Goal: Check status: Check status

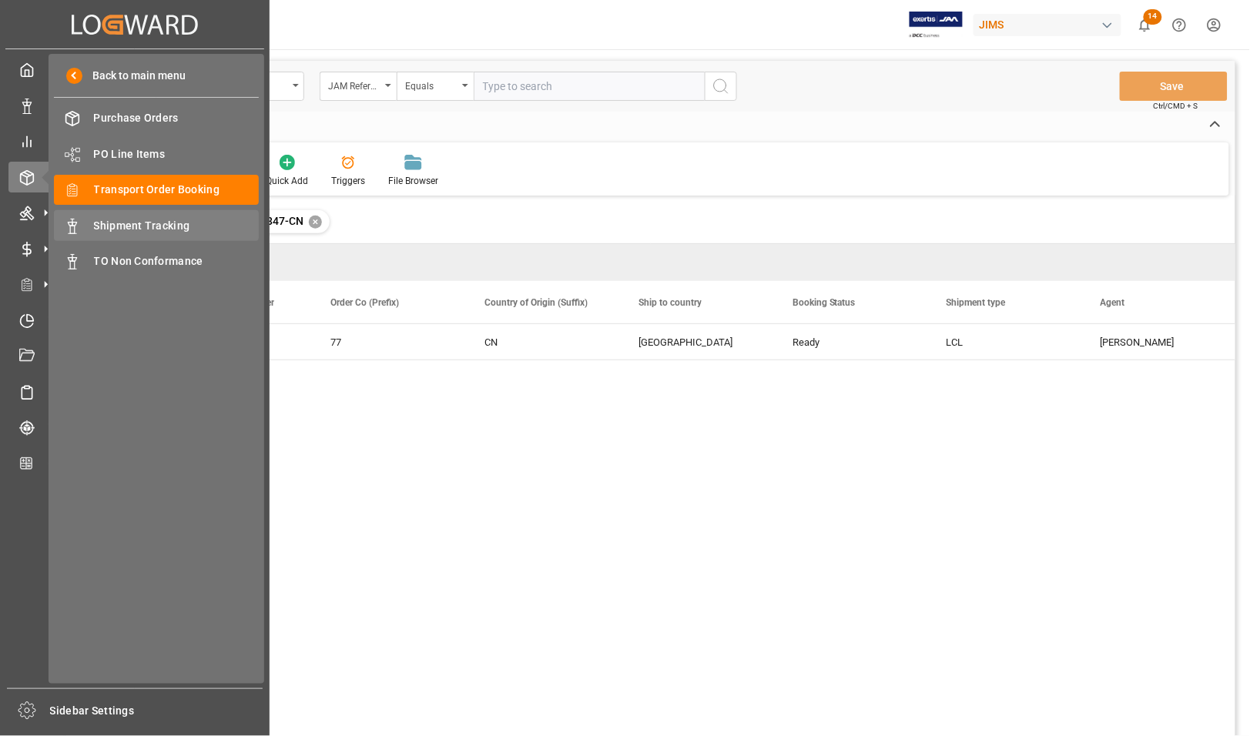
click at [108, 221] on span "Shipment Tracking" at bounding box center [177, 226] width 166 height 16
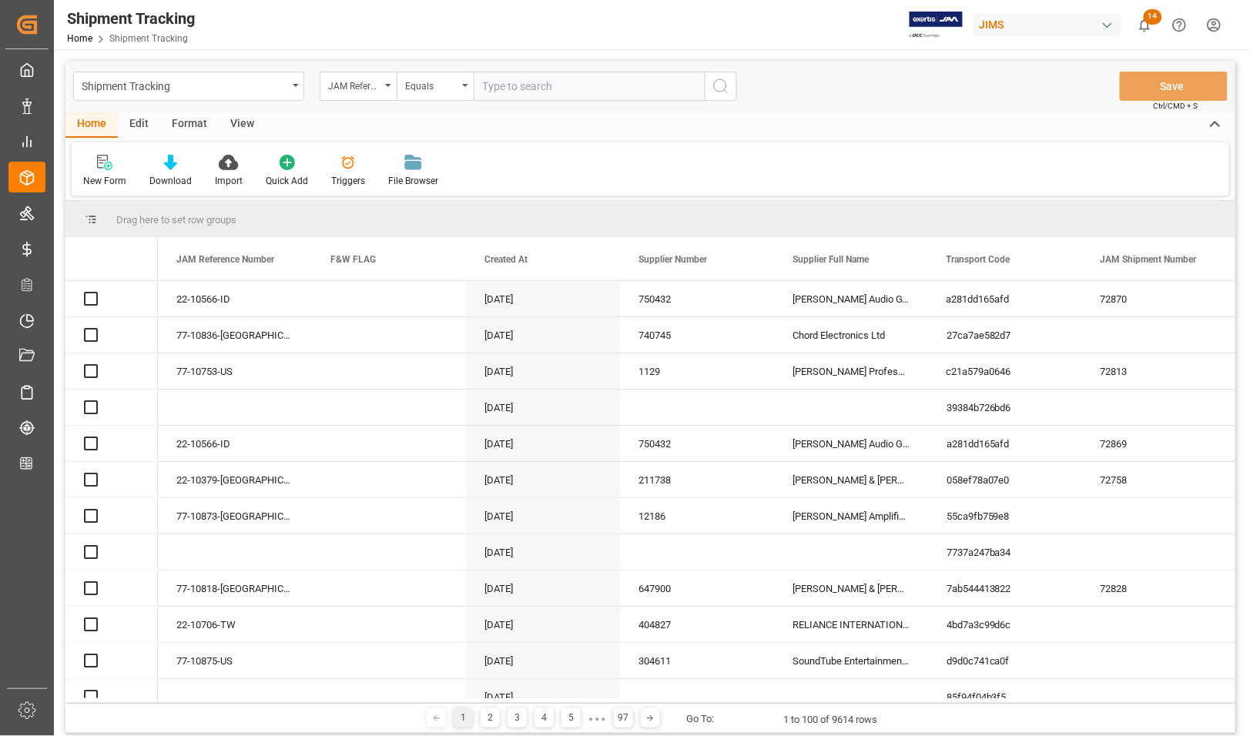
click at [525, 87] on input "text" at bounding box center [589, 86] width 231 height 29
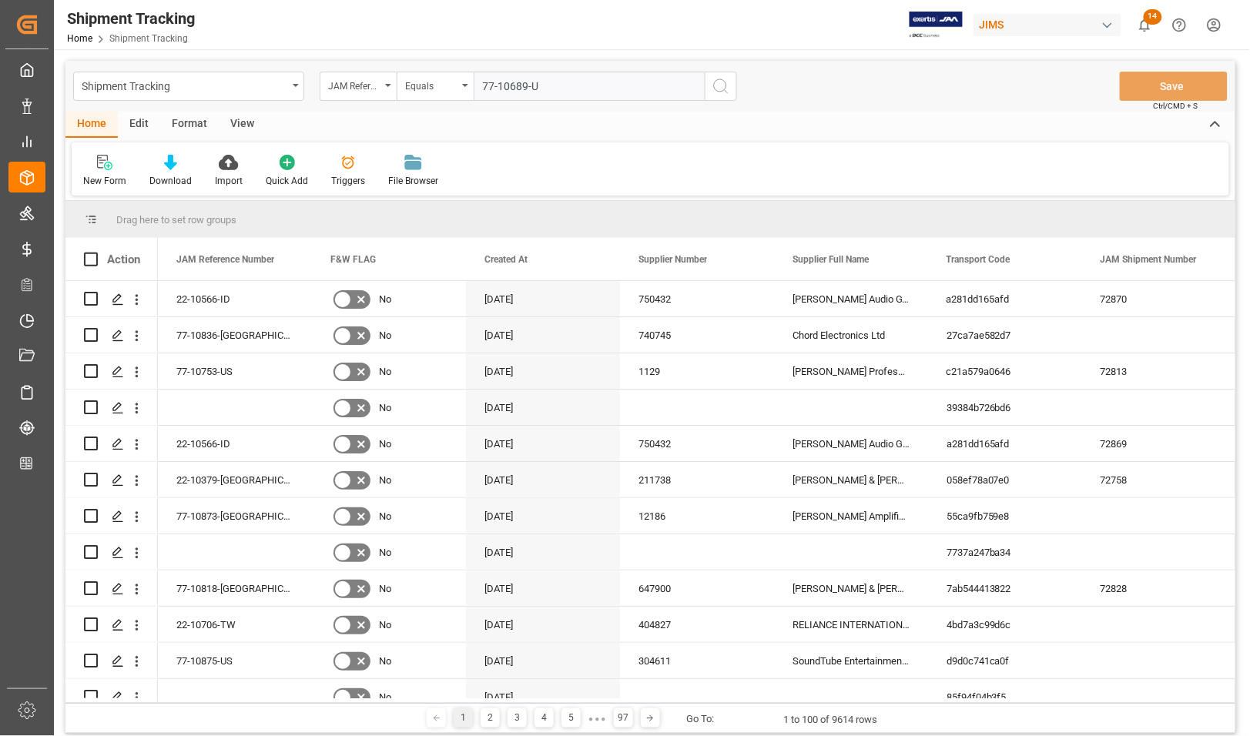
type input "77-10689-[GEOGRAPHIC_DATA]"
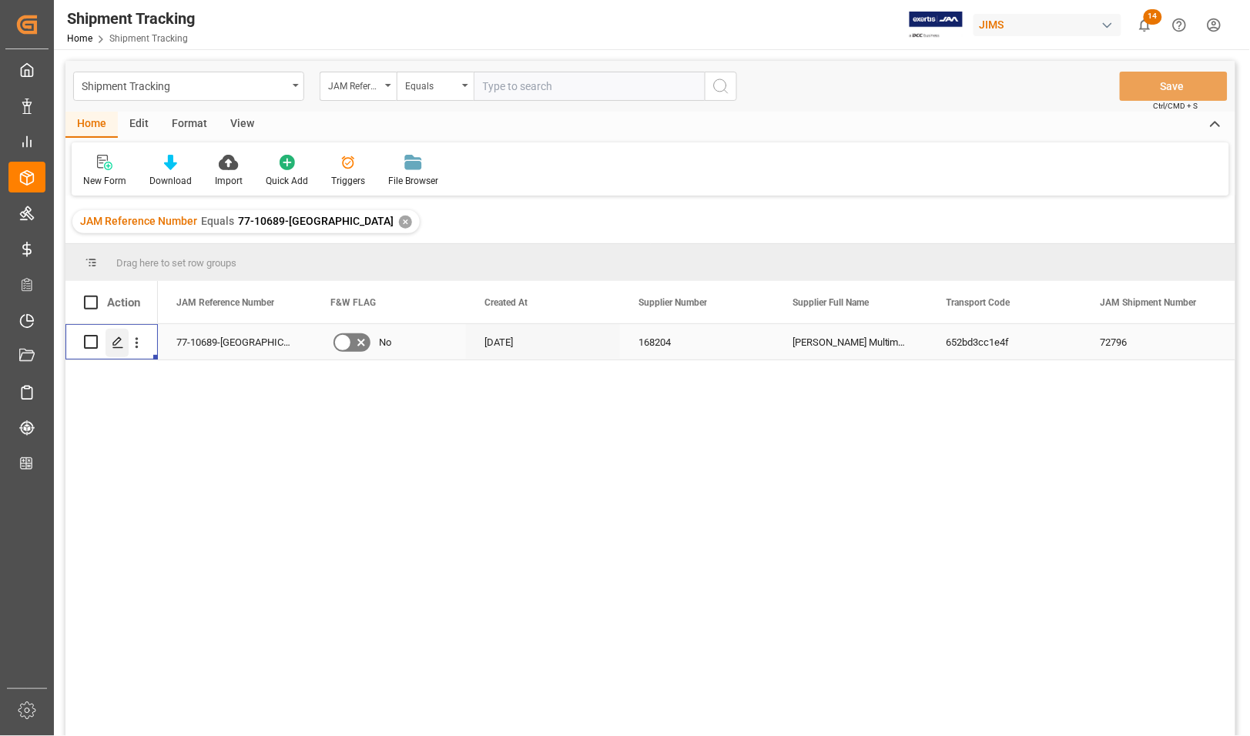
click at [117, 339] on polygon "Press SPACE to select this row." at bounding box center [117, 341] width 8 height 8
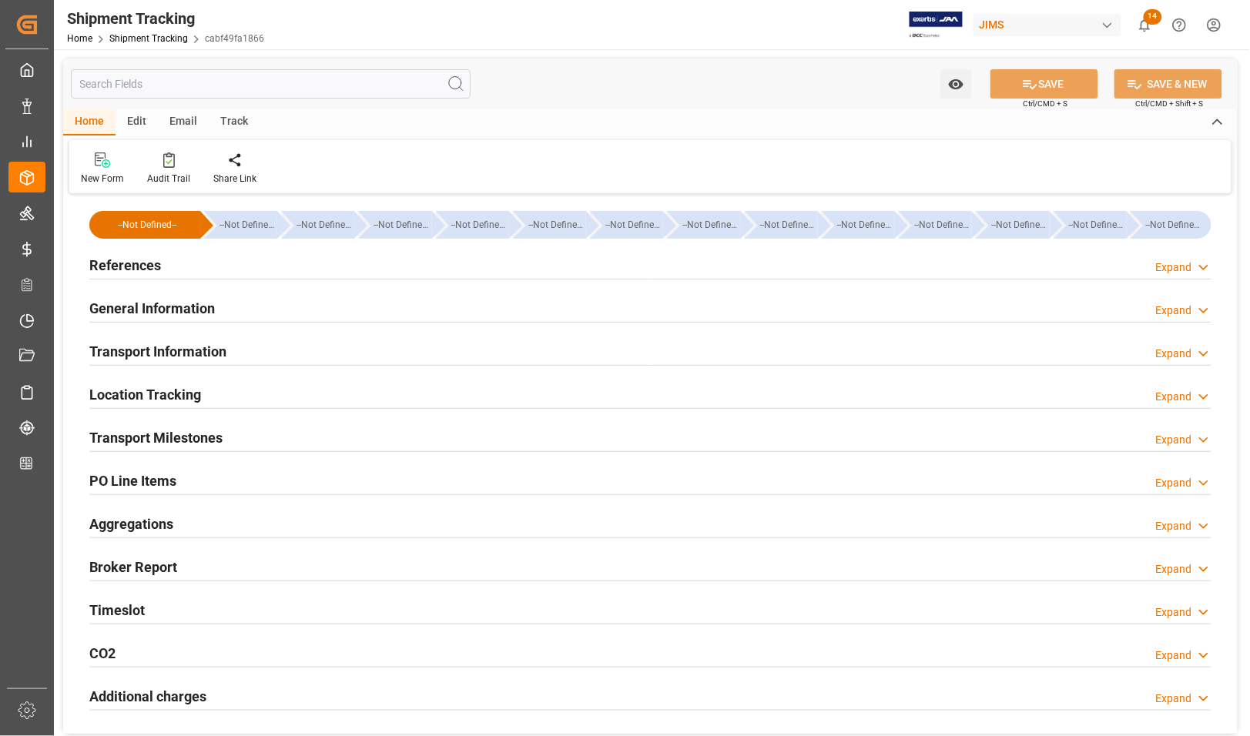
type input "[DATE] 00:00"
click at [131, 434] on h2 "Transport Milestones" at bounding box center [155, 437] width 133 height 21
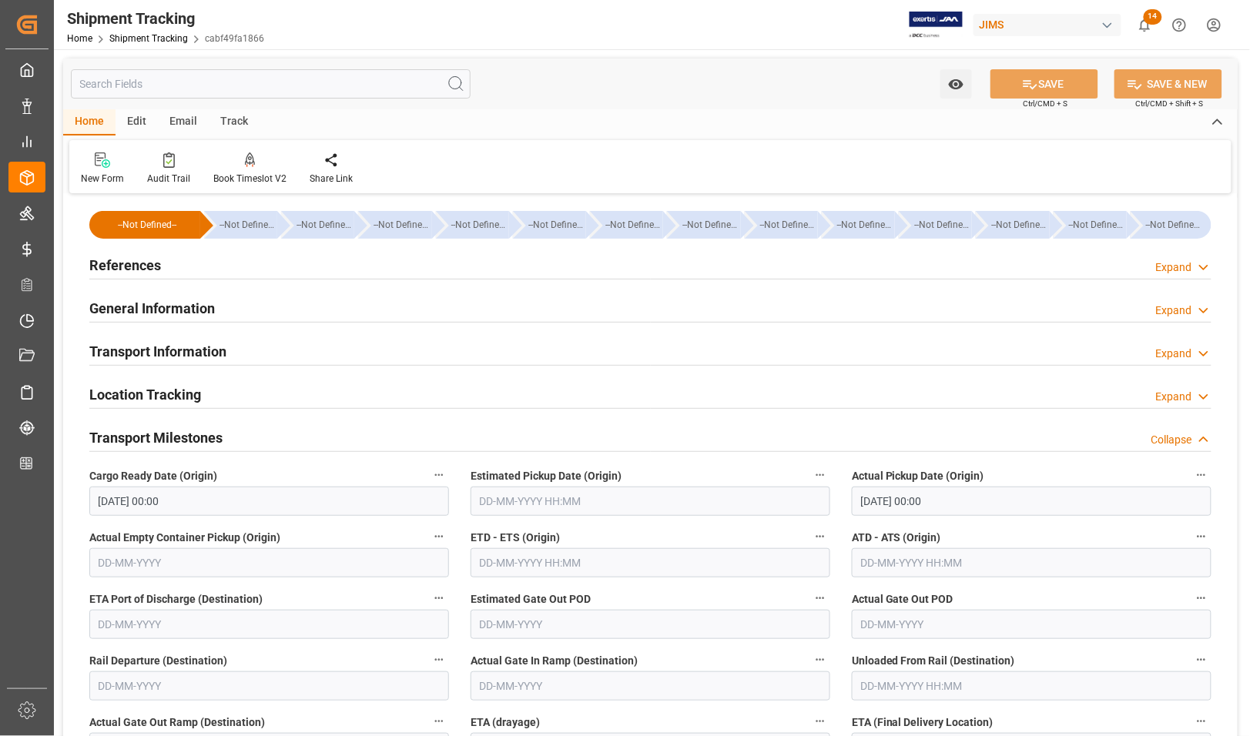
click at [132, 259] on h2 "References" at bounding box center [125, 265] width 72 height 21
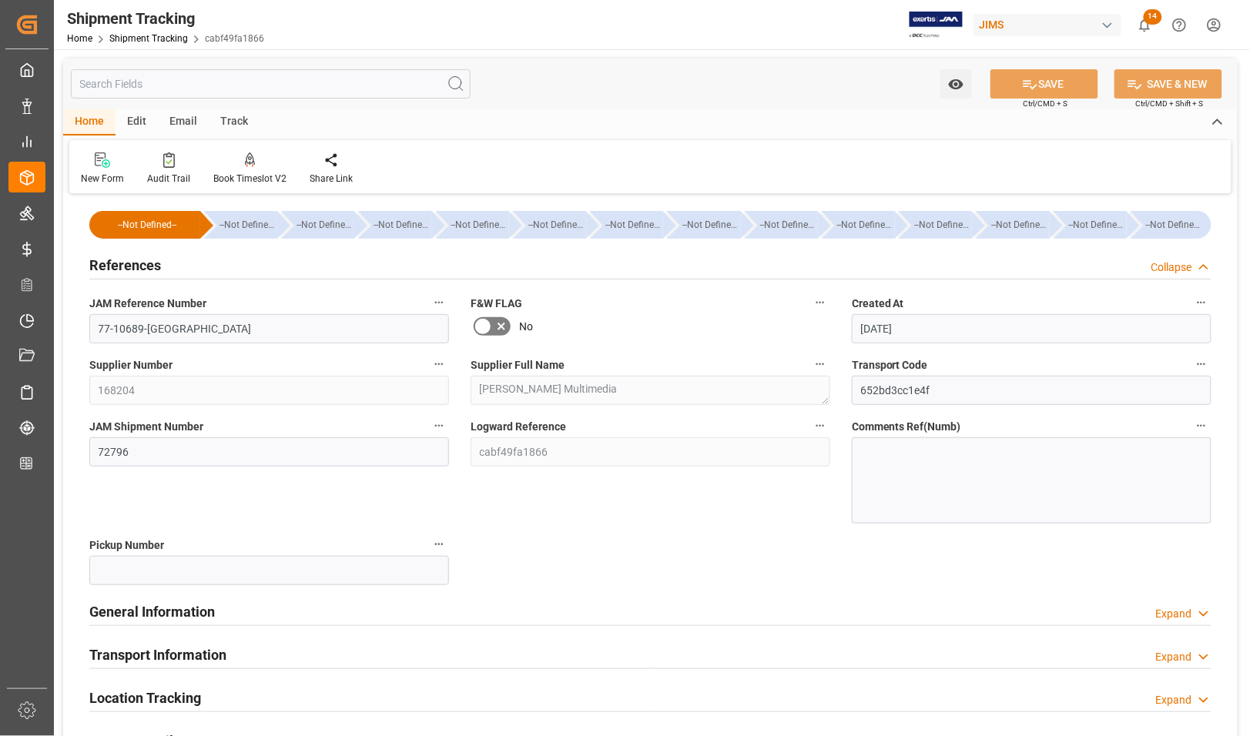
click at [132, 259] on h2 "References" at bounding box center [125, 265] width 72 height 21
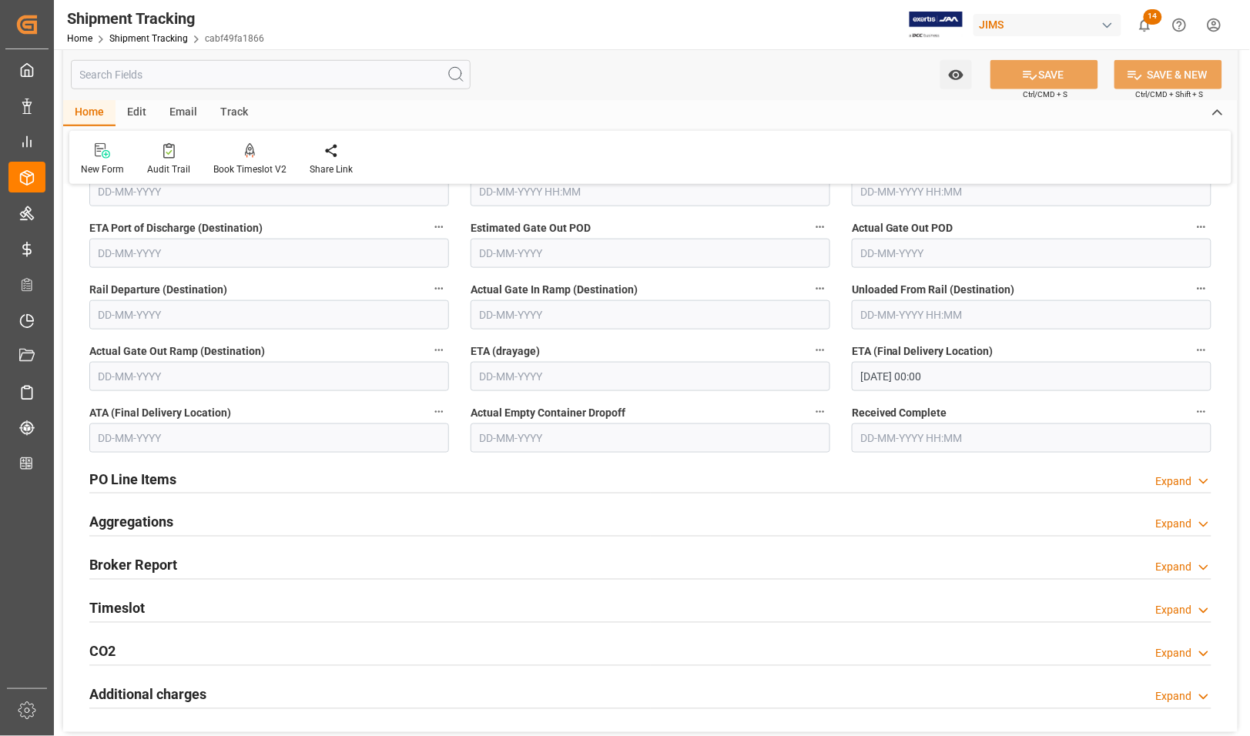
scroll to position [385, 0]
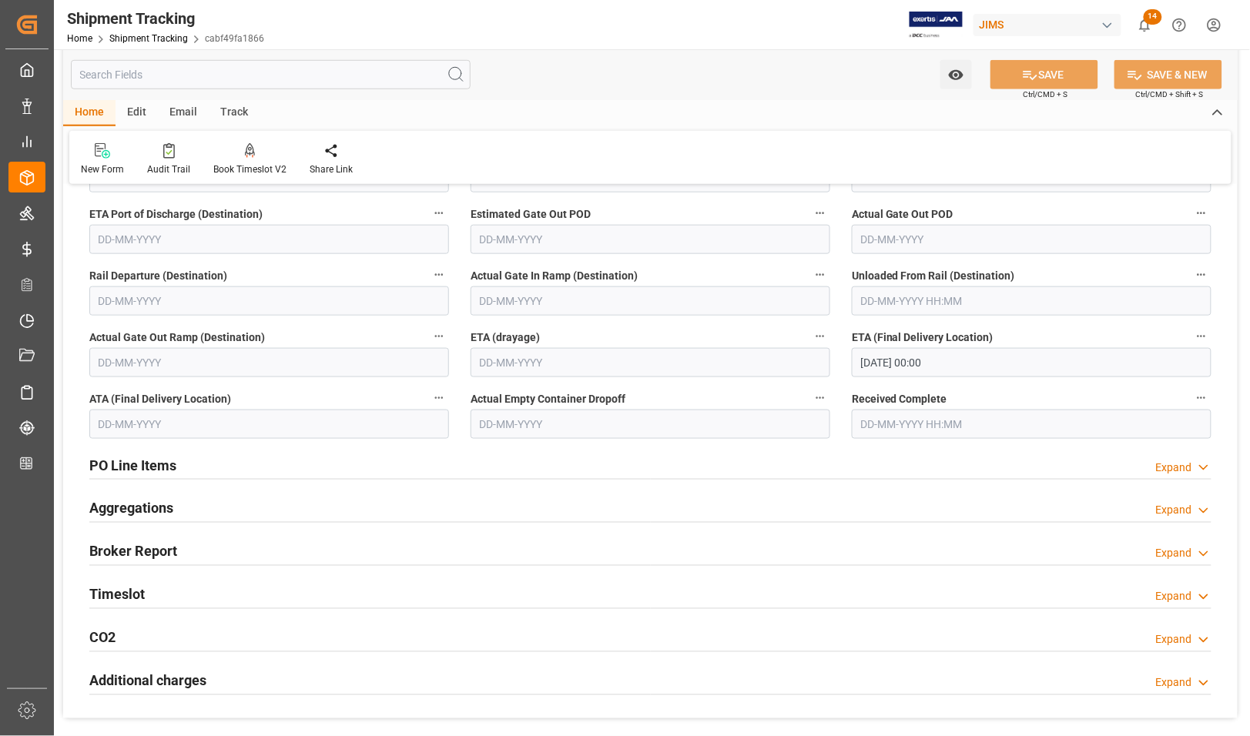
click at [952, 364] on input "[DATE] 00:00" at bounding box center [1032, 362] width 360 height 29
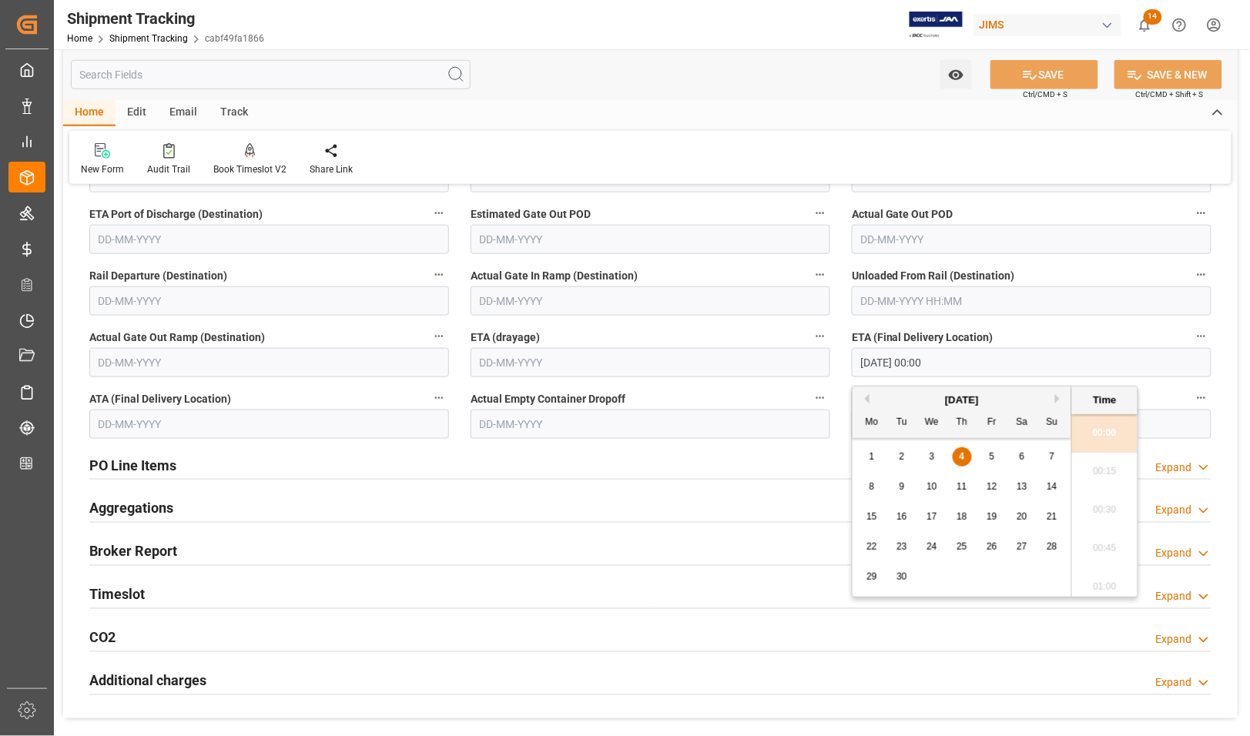
click at [933, 459] on span "3" at bounding box center [932, 456] width 5 height 11
type input "[DATE] 00:00"
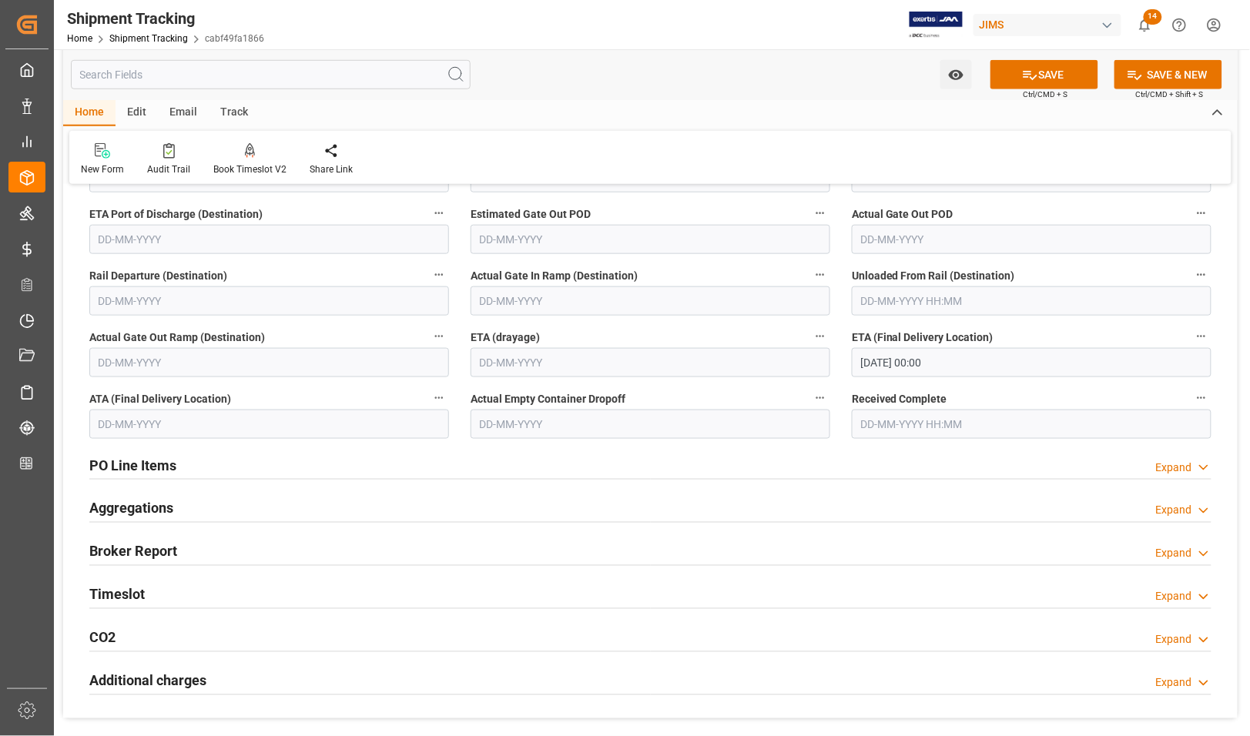
click at [803, 394] on label "Actual Empty Container Dropoff" at bounding box center [651, 399] width 360 height 22
click at [810, 394] on button "Actual Empty Container Dropoff" at bounding box center [820, 398] width 20 height 20
click at [166, 424] on div at bounding box center [625, 368] width 1250 height 736
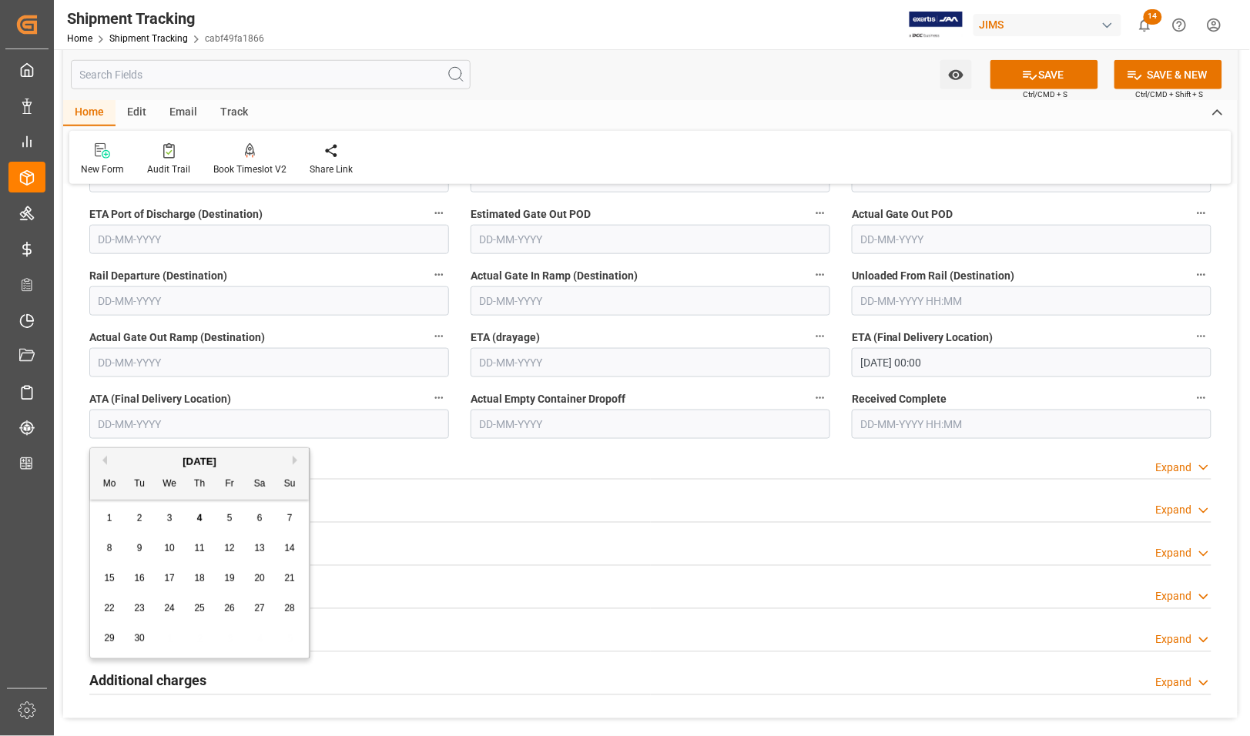
click at [137, 424] on input "text" at bounding box center [269, 424] width 360 height 29
click at [95, 537] on div "8 9 10 11 12 13 14" at bounding box center [200, 549] width 210 height 30
click at [170, 521] on span "3" at bounding box center [169, 518] width 5 height 11
type input "[DATE]"
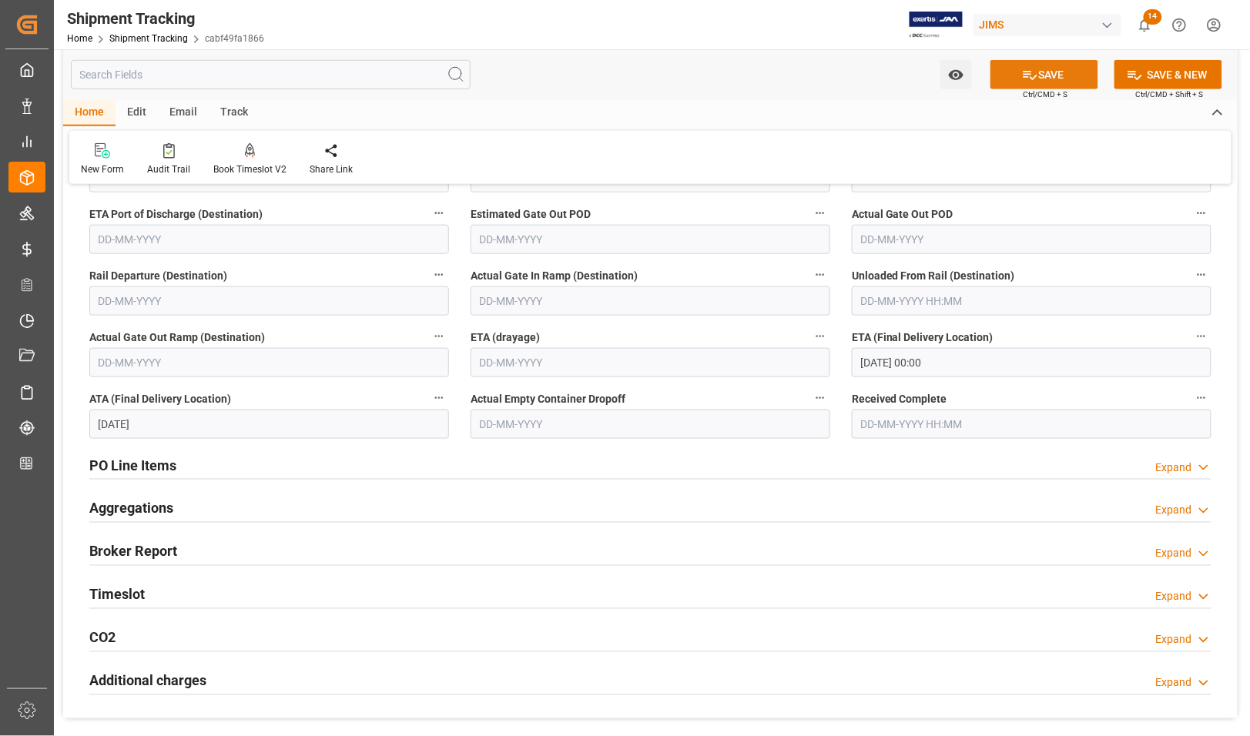
click at [1032, 73] on icon at bounding box center [1030, 75] width 16 height 16
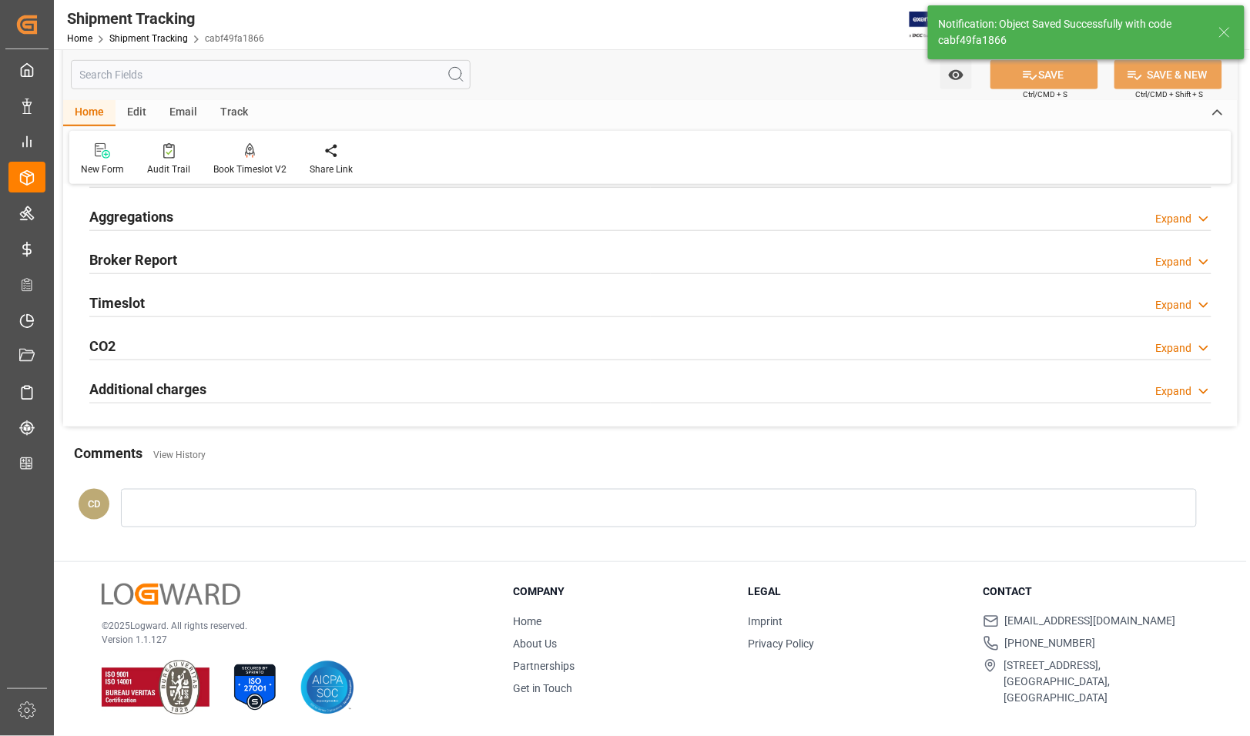
scroll to position [309, 0]
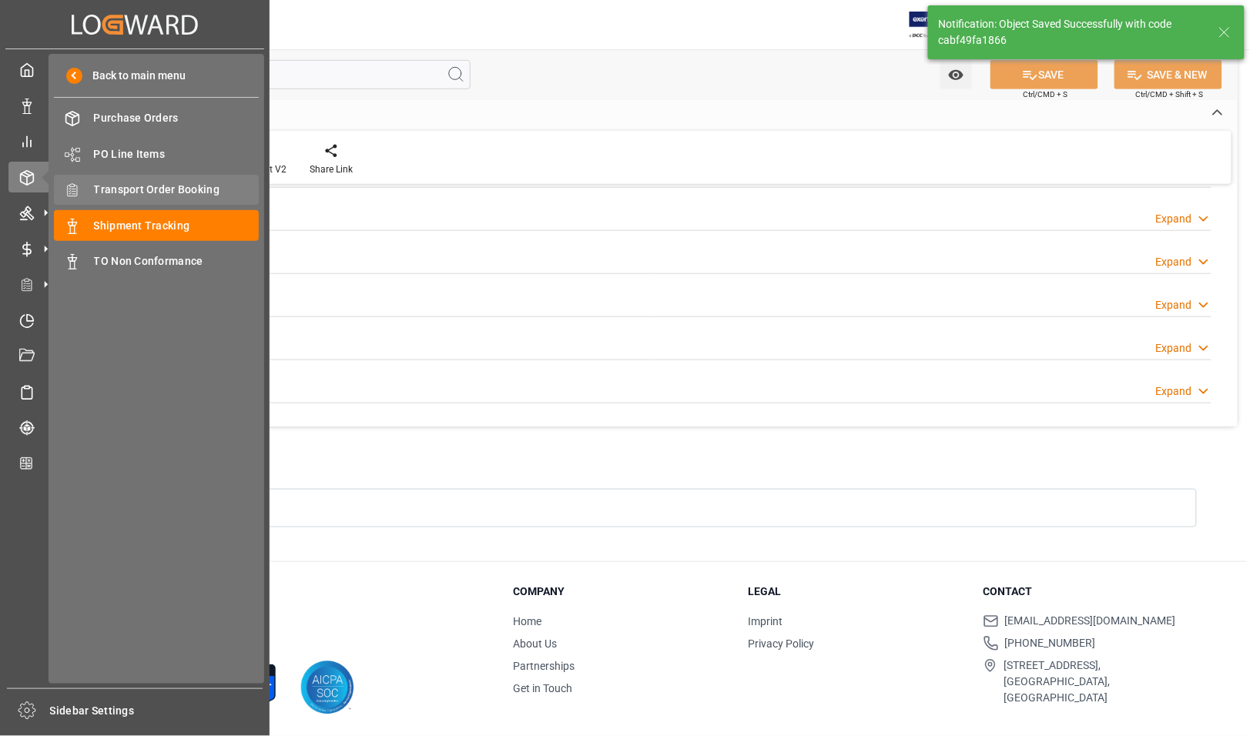
click at [118, 183] on span "Transport Order Booking" at bounding box center [177, 190] width 166 height 16
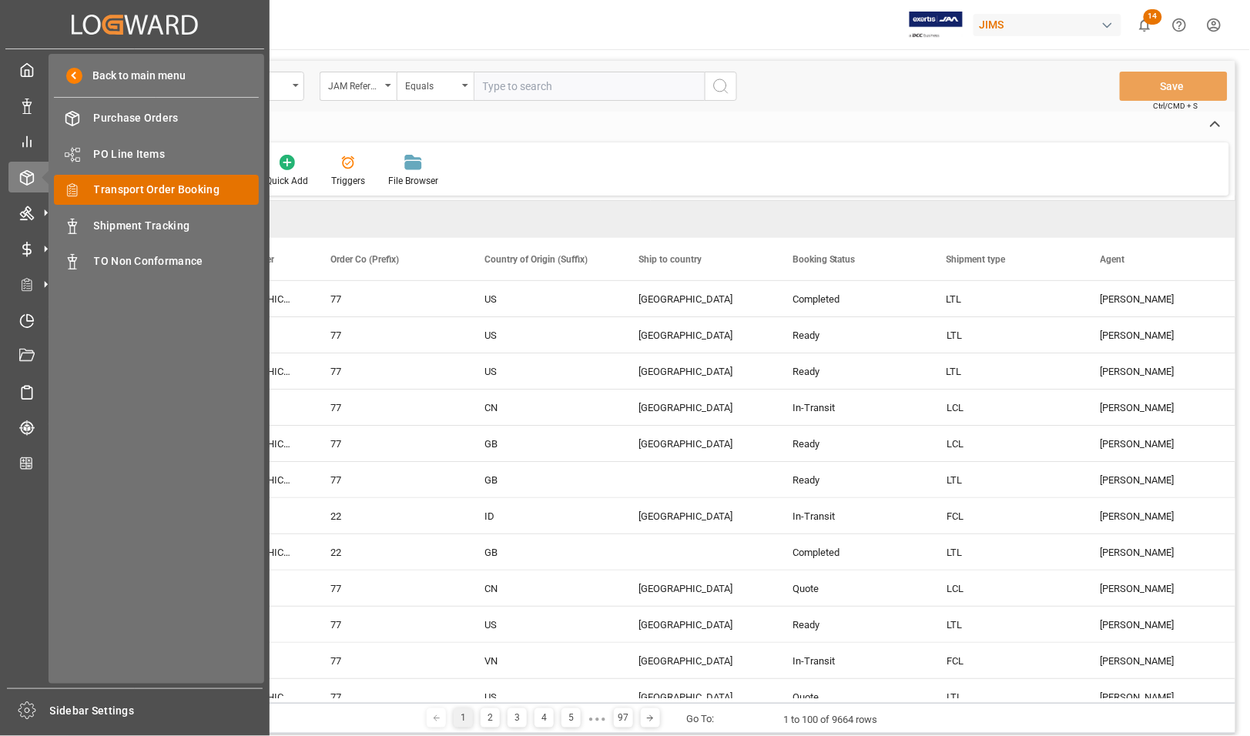
click at [104, 189] on span "Transport Order Booking" at bounding box center [177, 190] width 166 height 16
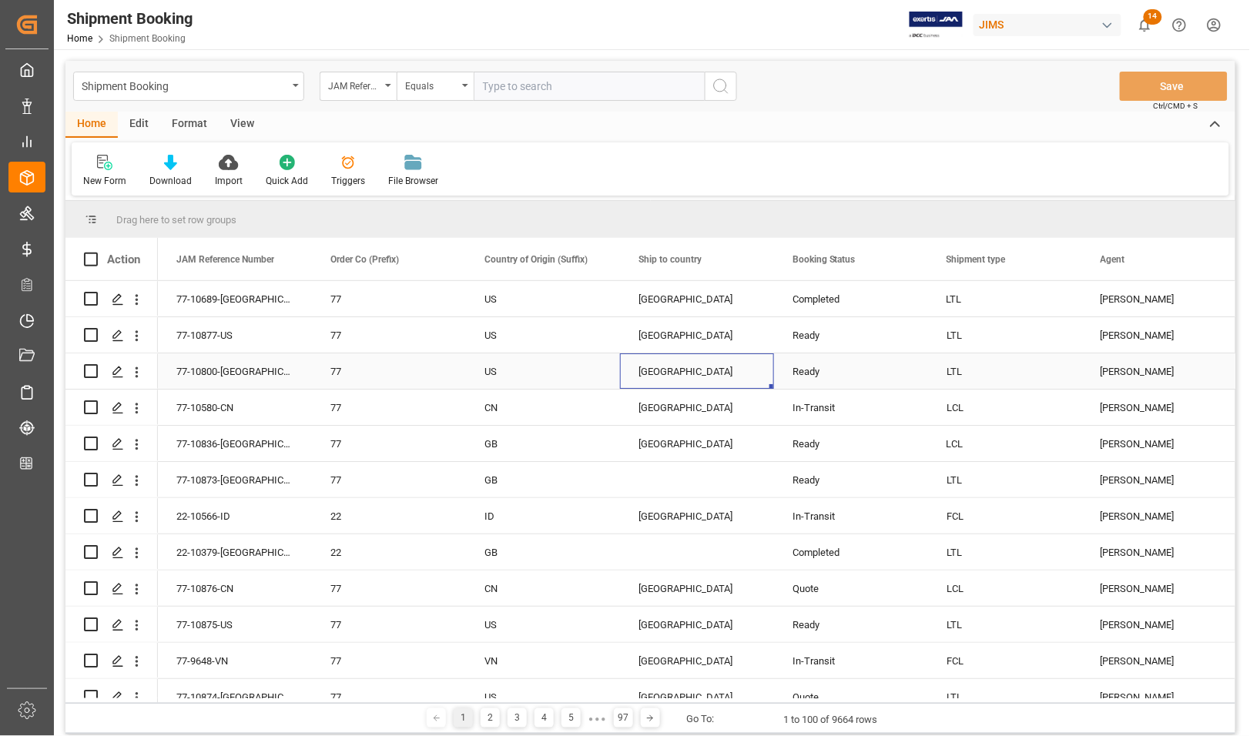
click at [670, 379] on div "[GEOGRAPHIC_DATA]" at bounding box center [696, 371] width 117 height 35
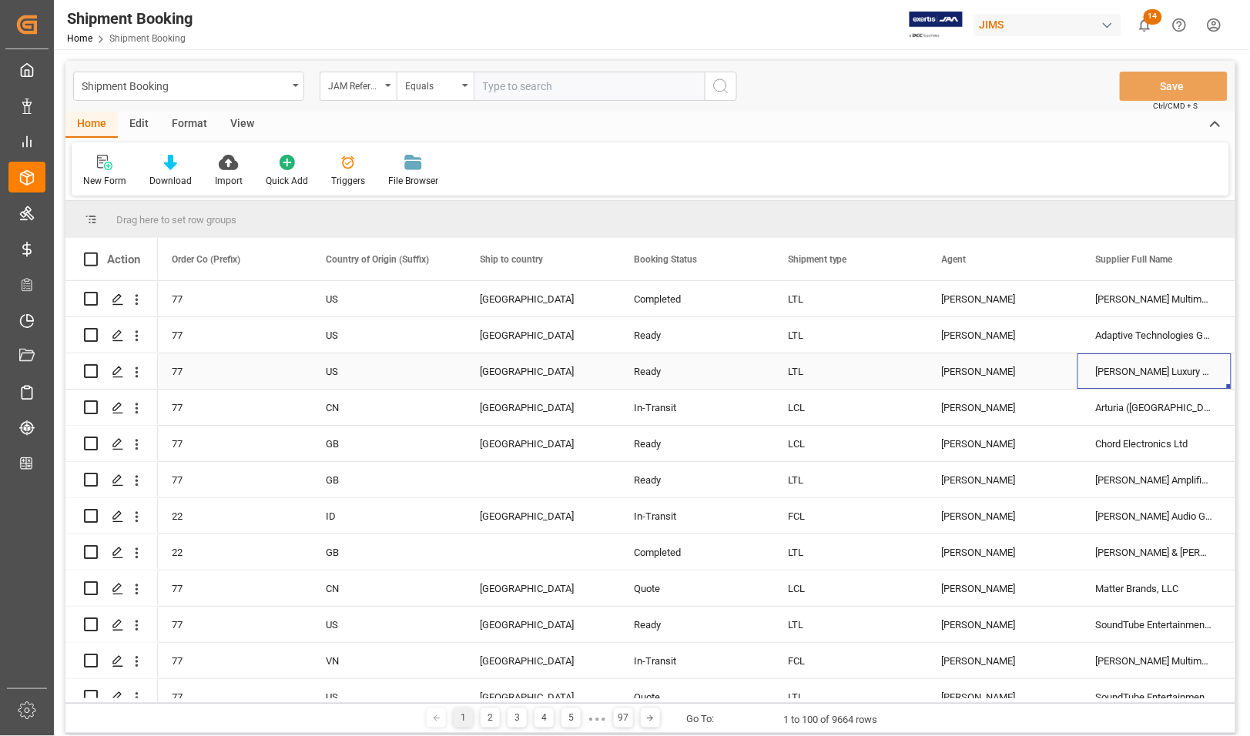
scroll to position [0, 313]
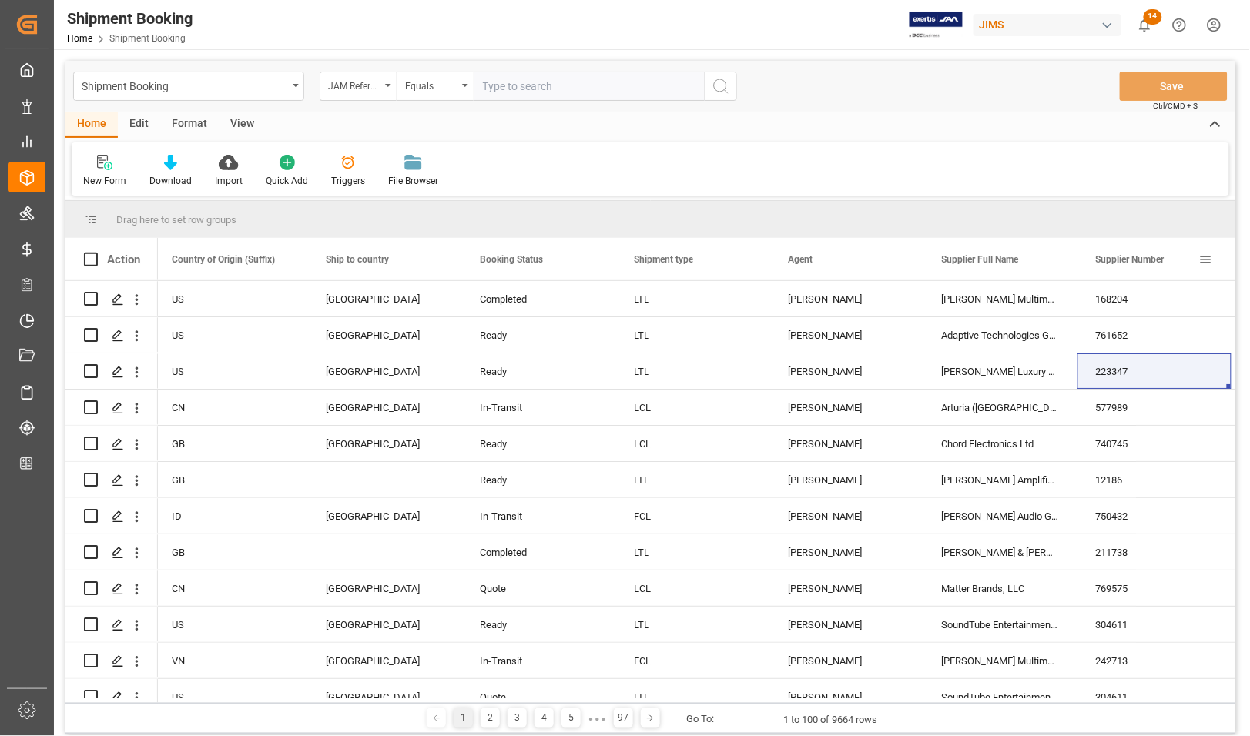
click at [1202, 260] on span at bounding box center [1206, 260] width 14 height 14
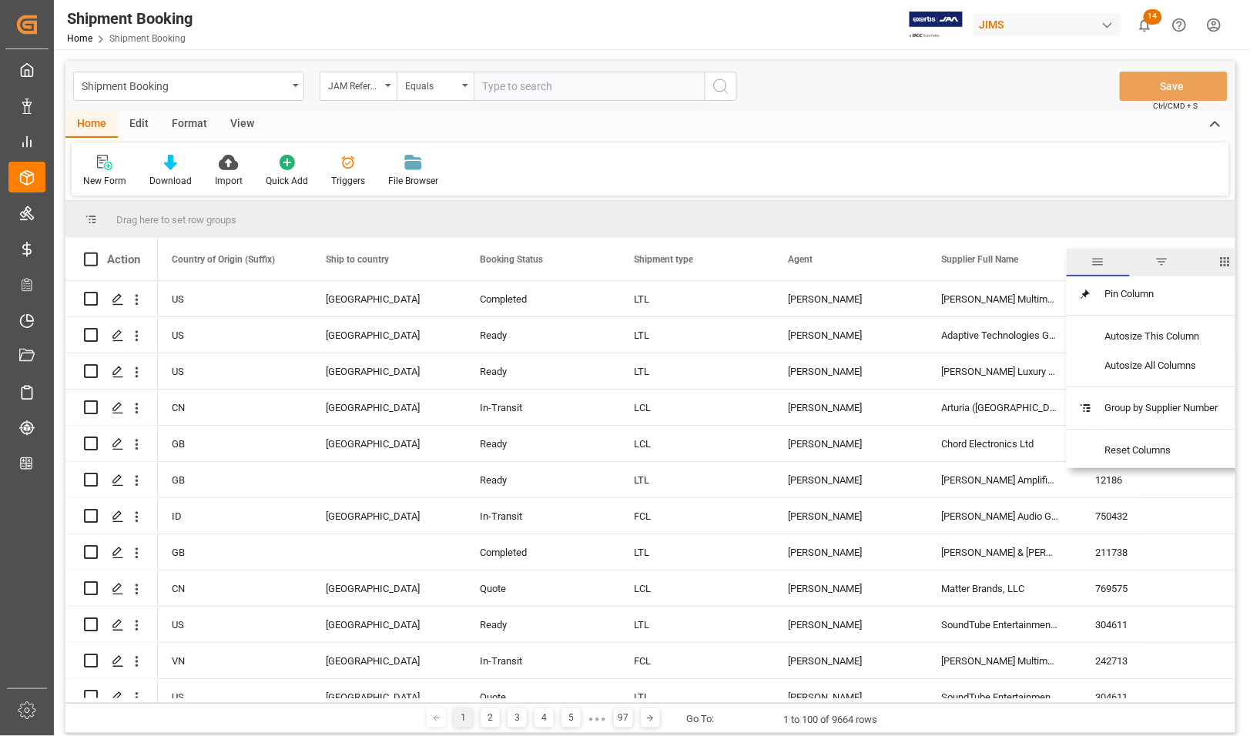
click at [1164, 262] on span "filter" at bounding box center [1161, 262] width 14 height 14
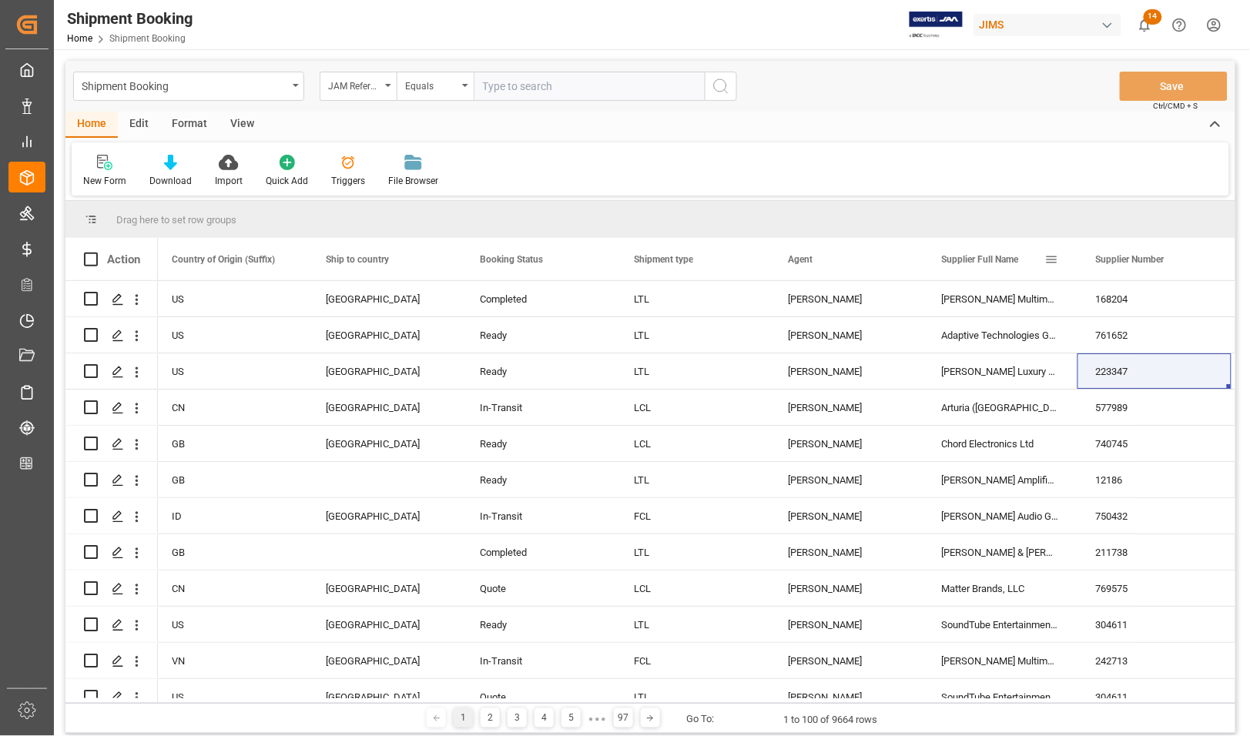
click at [1051, 256] on span at bounding box center [1052, 260] width 14 height 14
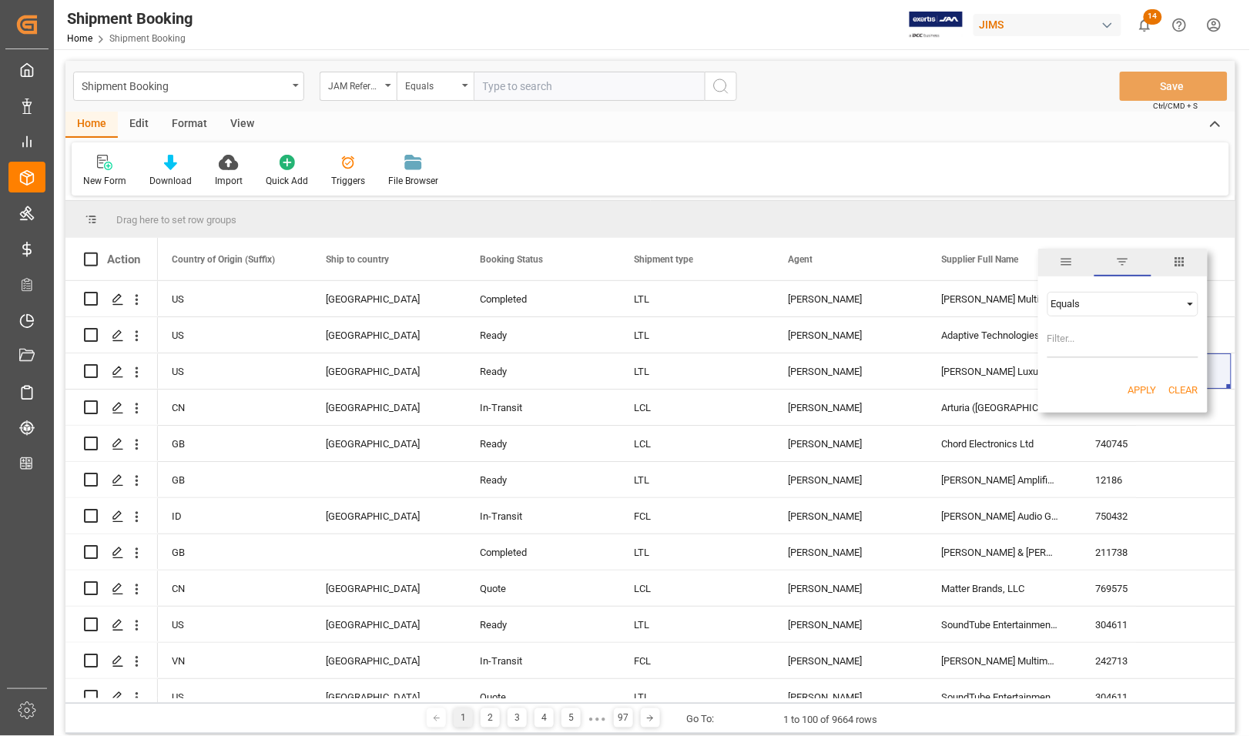
click at [1124, 260] on span "filter" at bounding box center [1123, 262] width 14 height 14
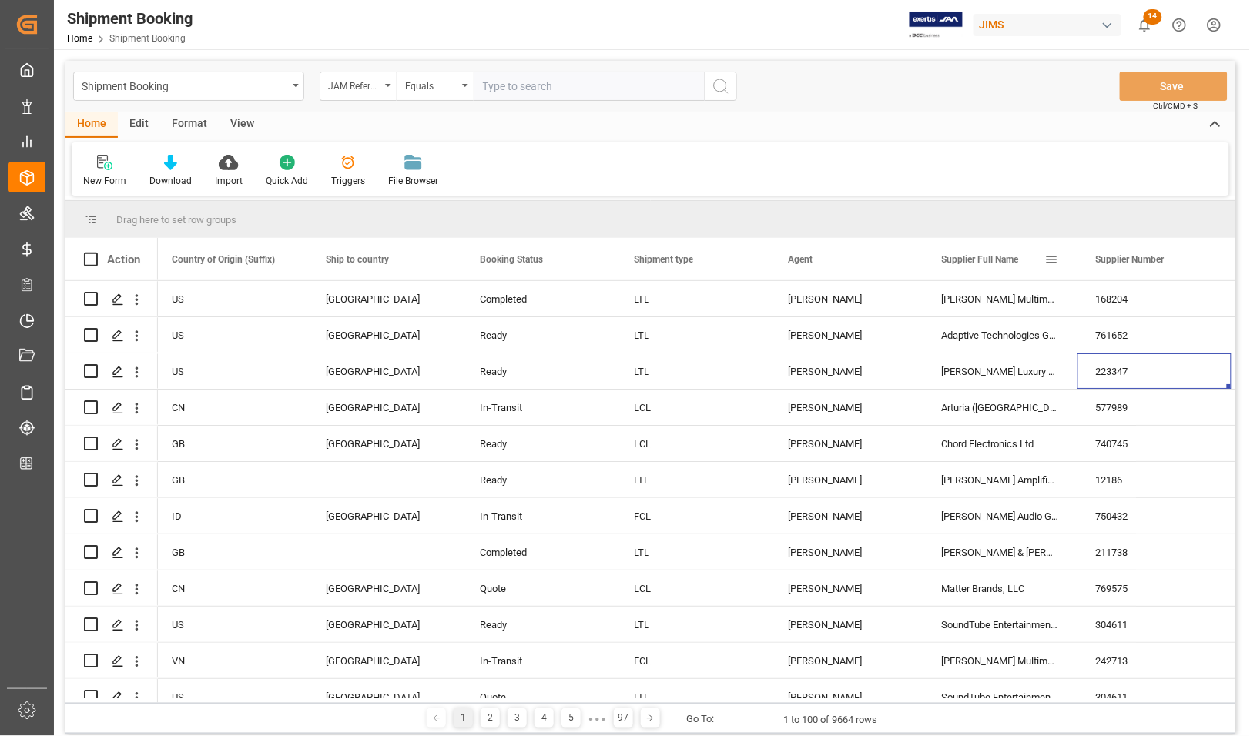
click at [988, 262] on span "Supplier Full Name" at bounding box center [980, 259] width 77 height 11
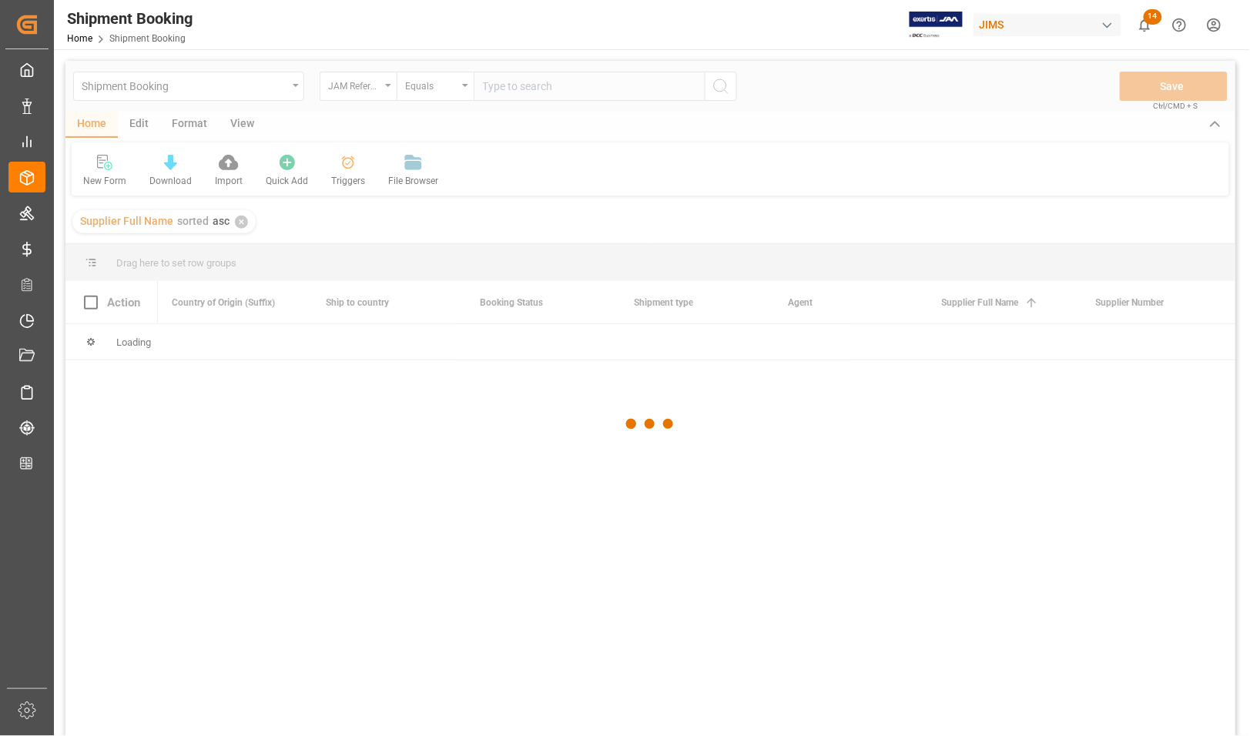
click at [1053, 260] on div at bounding box center [650, 424] width 1170 height 727
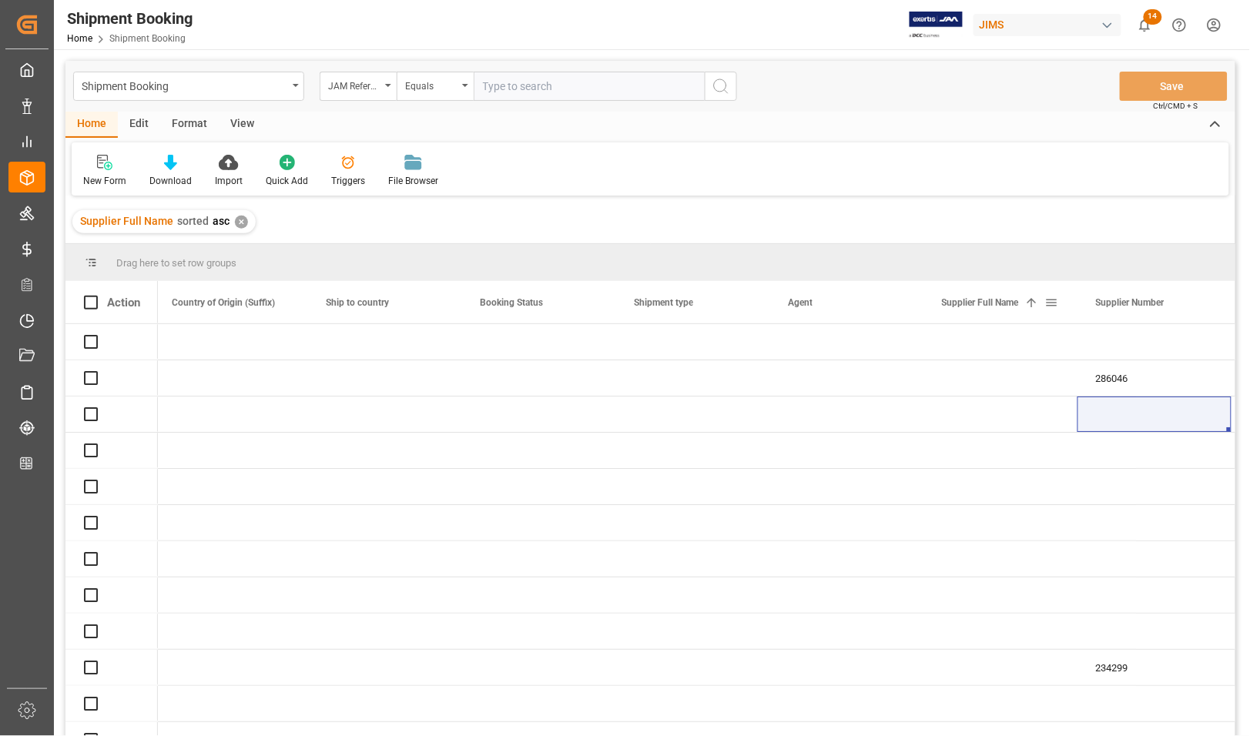
click at [1048, 297] on span at bounding box center [1052, 303] width 14 height 14
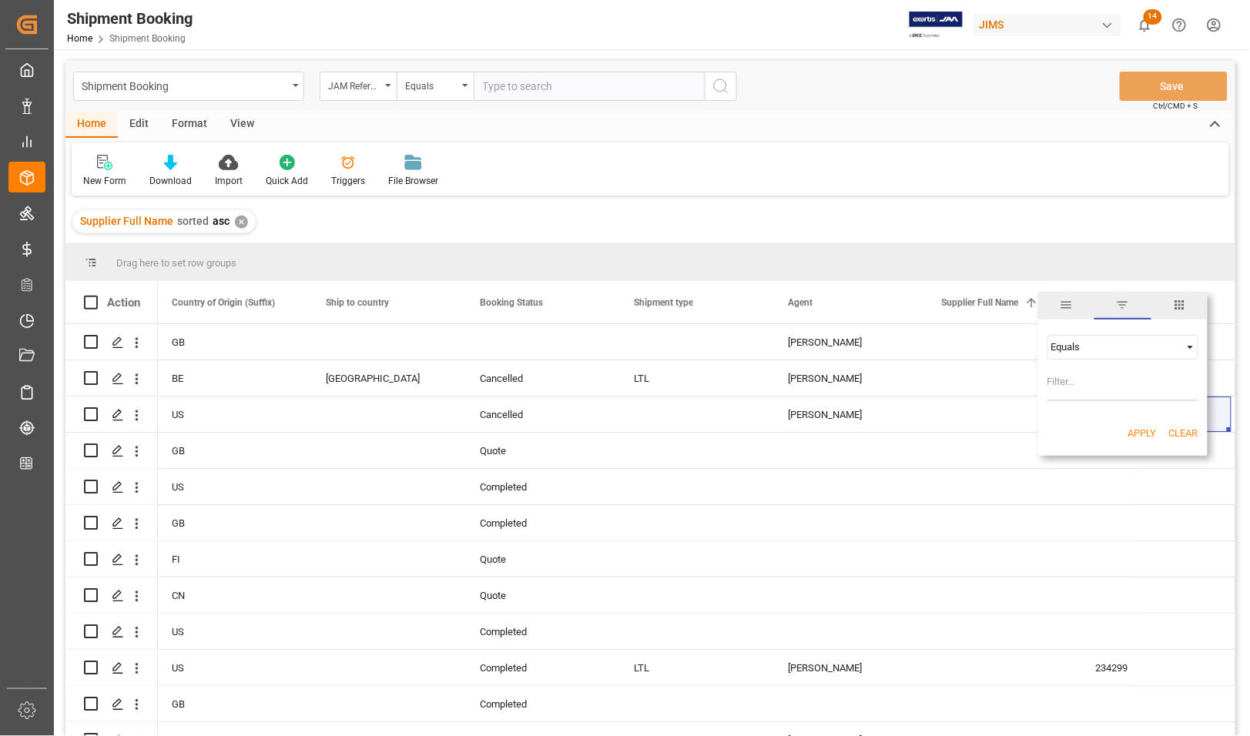
click at [1124, 306] on span "filter" at bounding box center [1123, 305] width 14 height 14
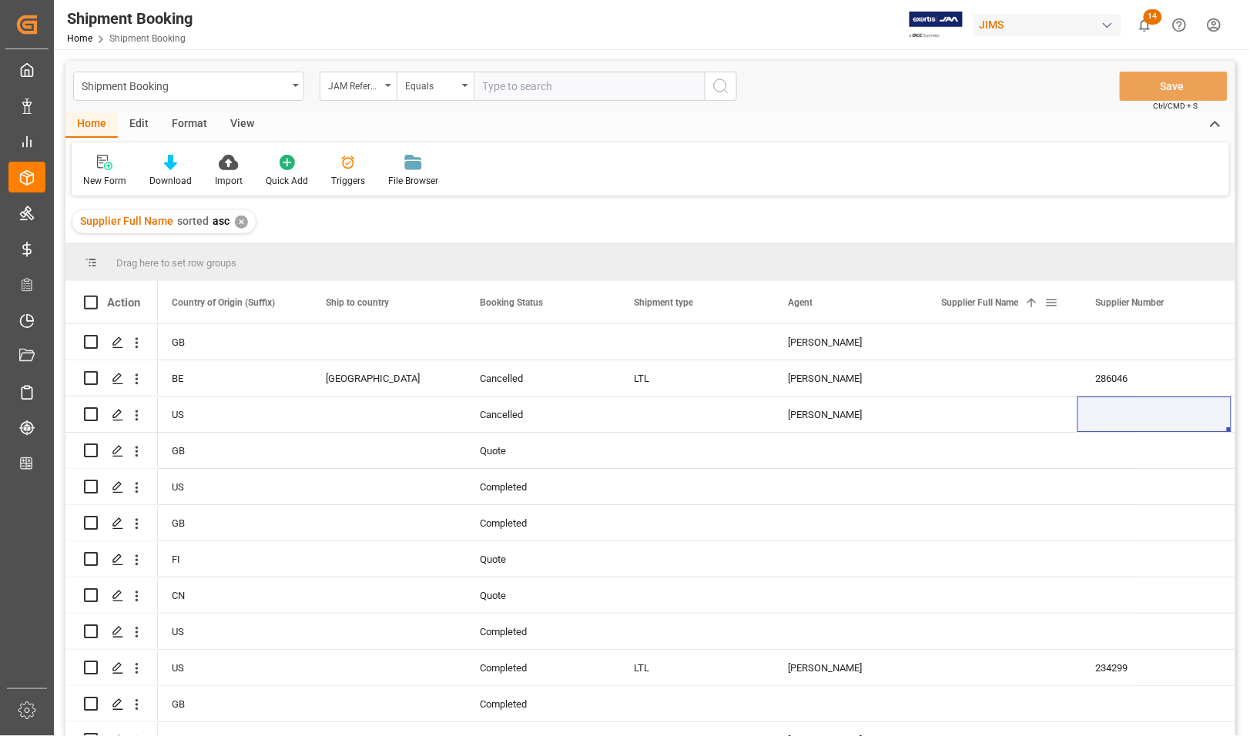
click at [1051, 305] on span at bounding box center [1052, 303] width 14 height 14
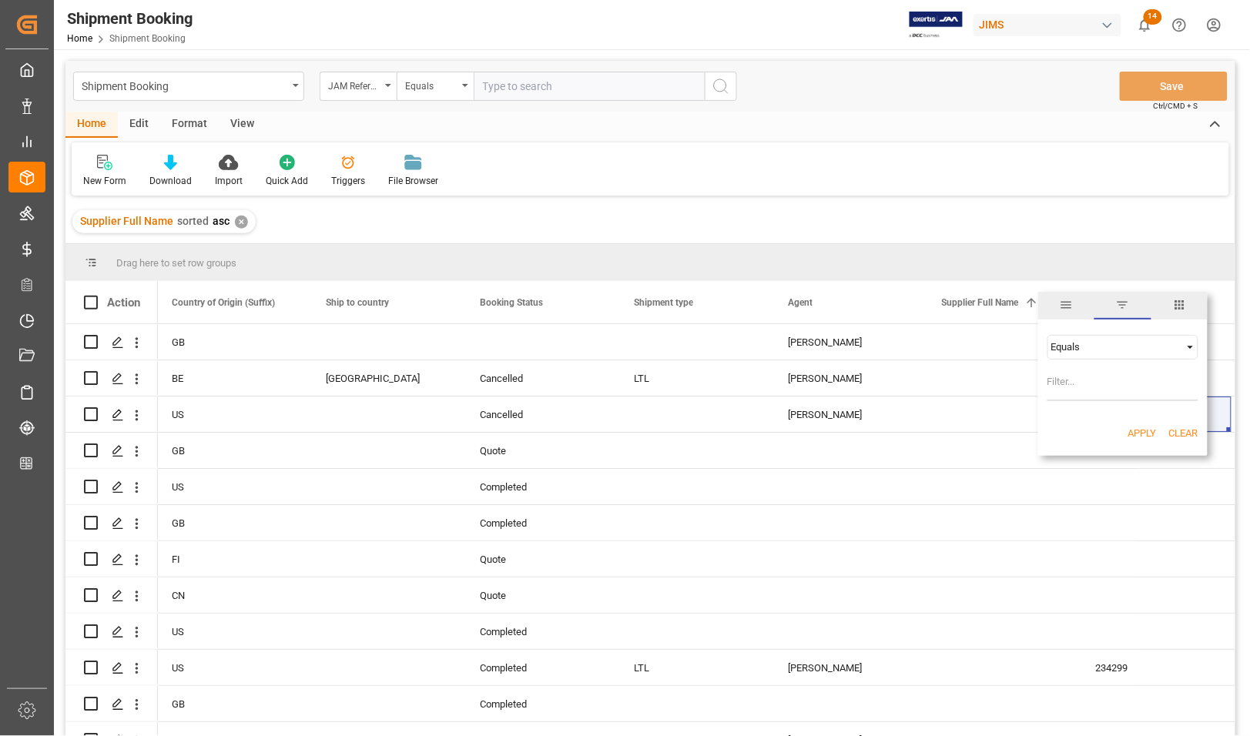
click at [1079, 354] on div "Equals" at bounding box center [1122, 347] width 151 height 25
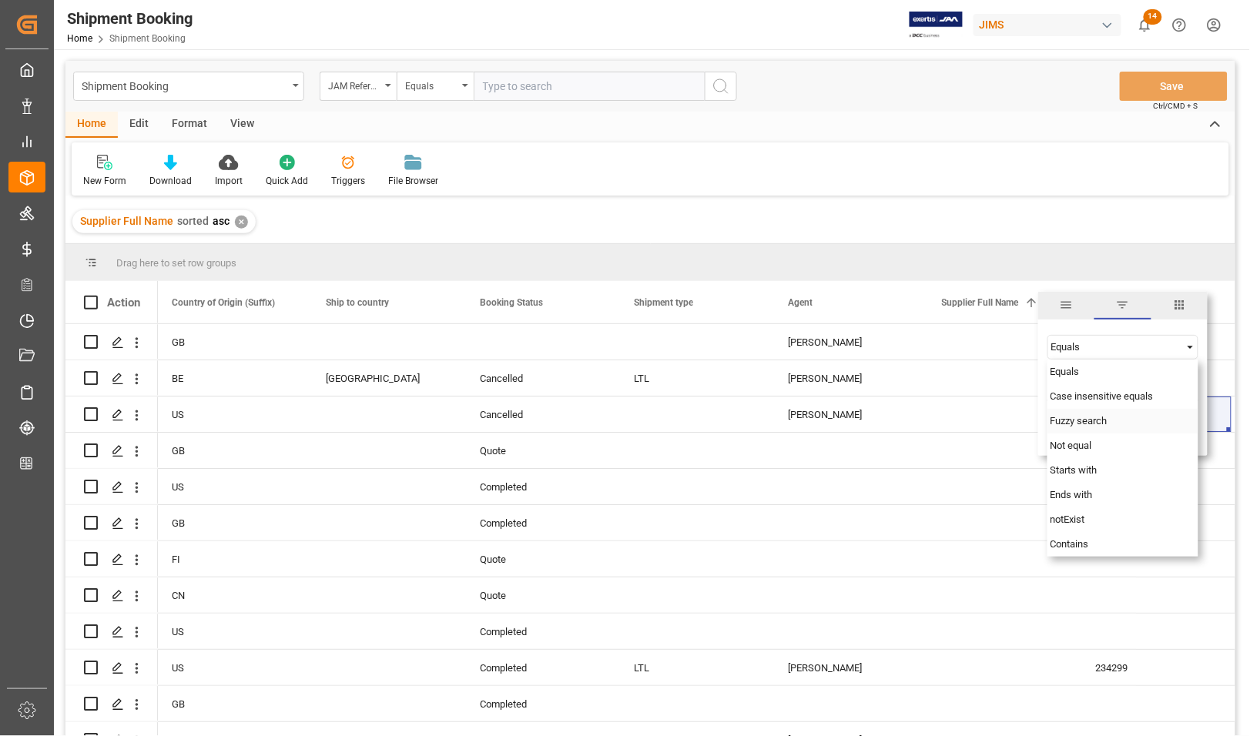
click at [1076, 422] on span "Fuzzy search" at bounding box center [1078, 421] width 57 height 12
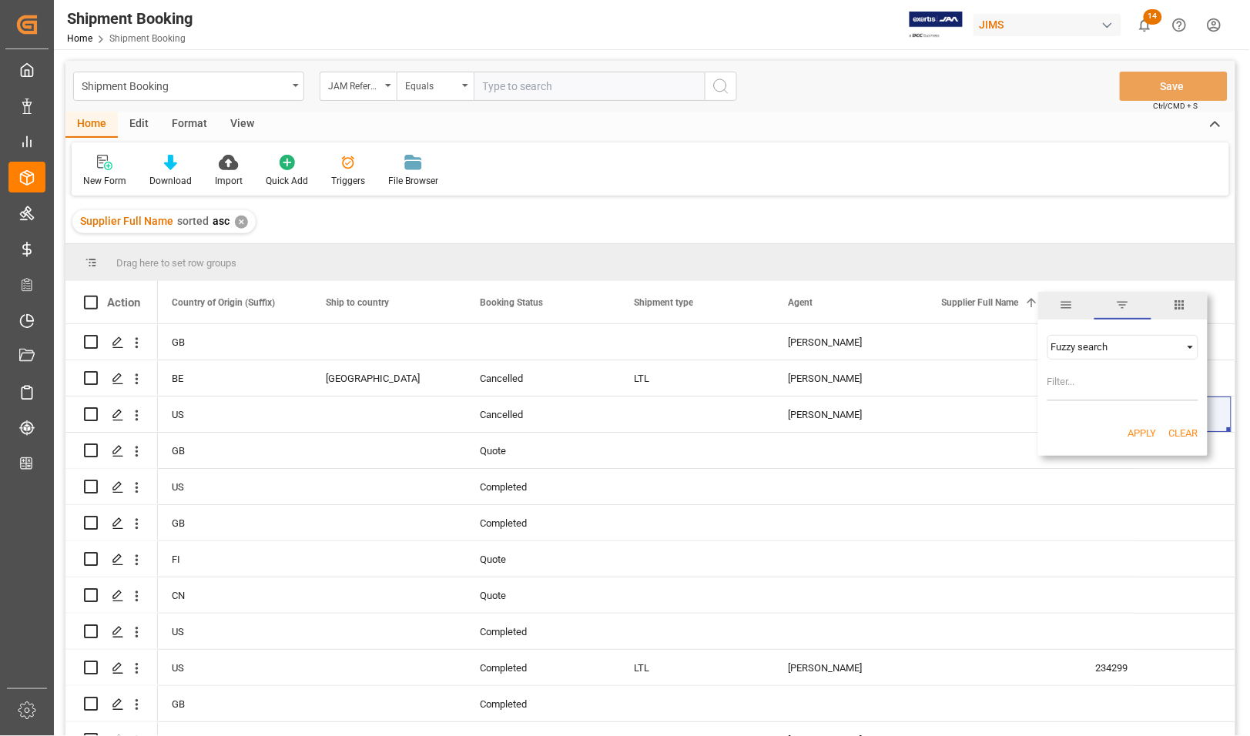
click at [1076, 389] on input "Filter Value" at bounding box center [1122, 385] width 151 height 31
type input "Universal"
click at [1150, 429] on button "Apply" at bounding box center [1142, 433] width 28 height 15
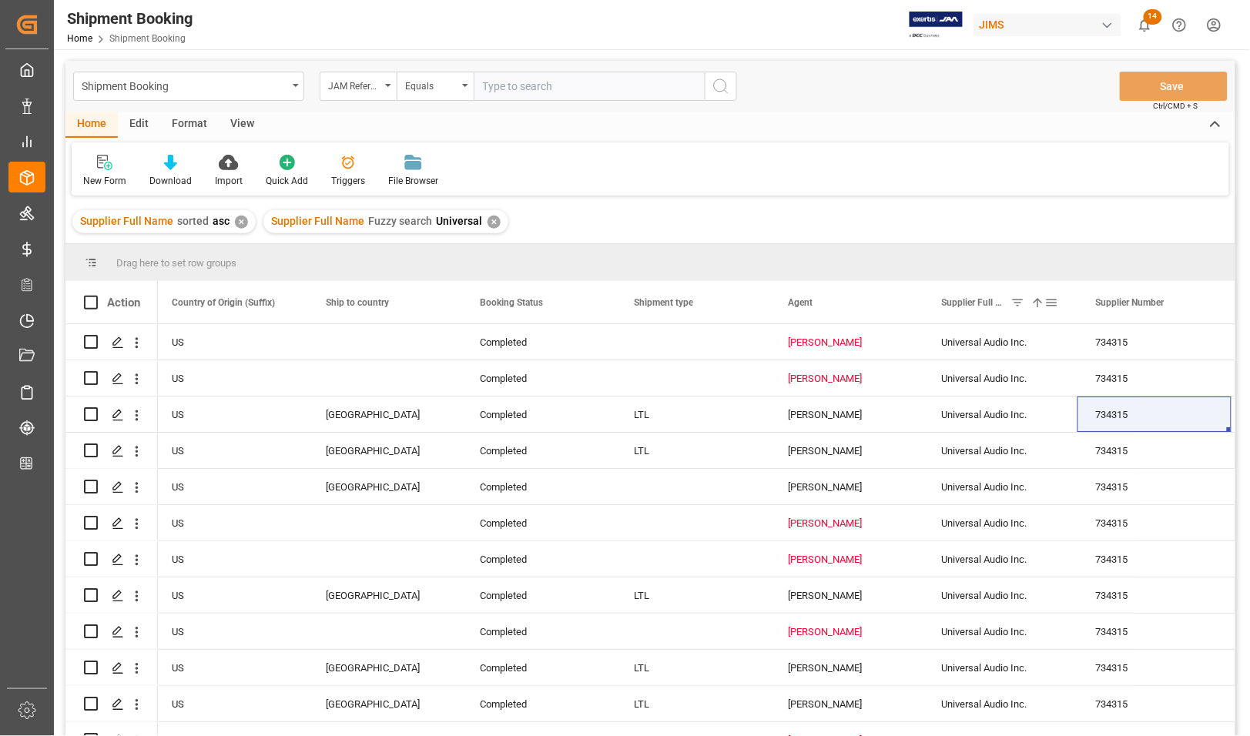
click at [1037, 305] on span at bounding box center [1038, 303] width 14 height 14
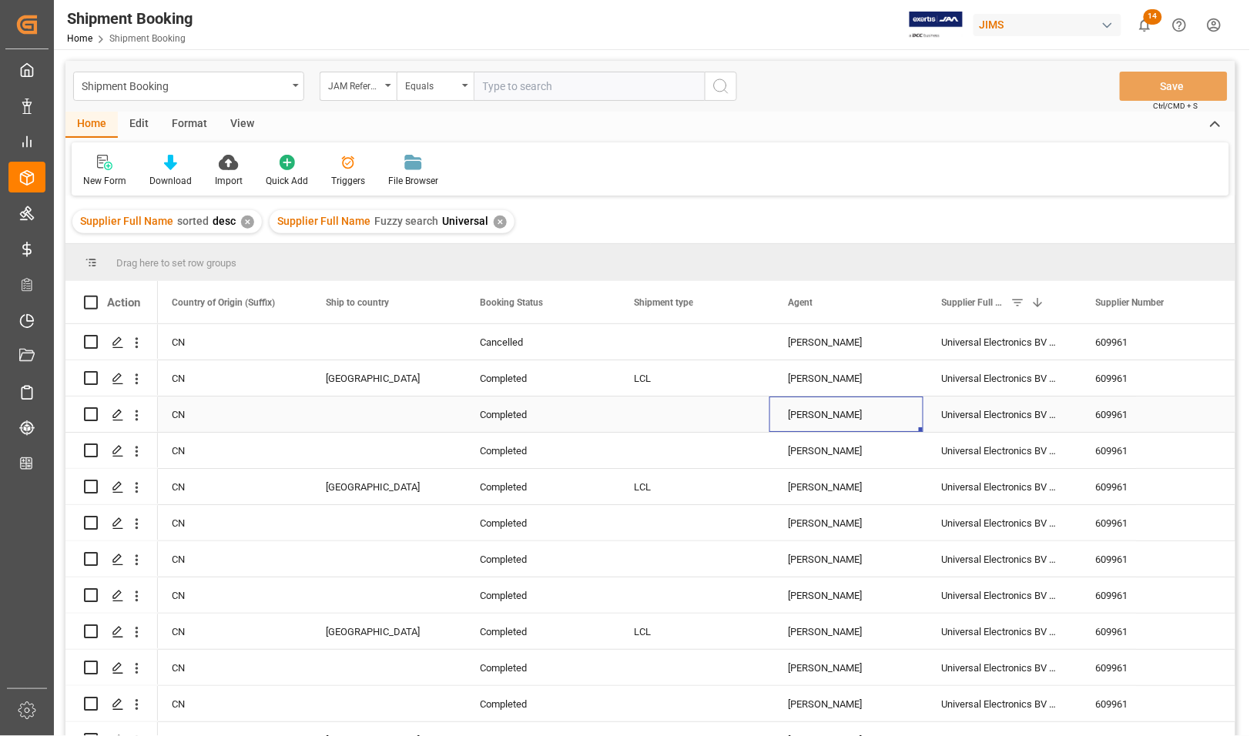
click at [879, 414] on div "[PERSON_NAME]" at bounding box center [846, 414] width 117 height 35
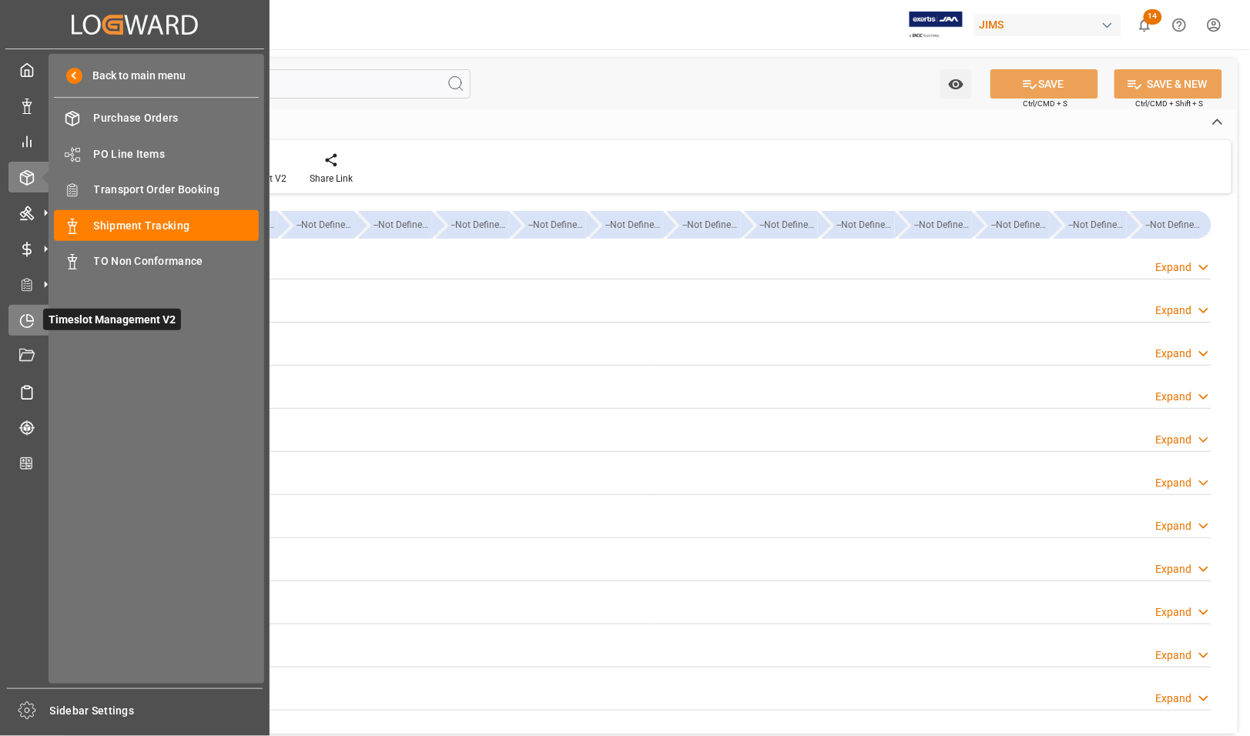
click at [29, 314] on icon at bounding box center [30, 317] width 6 height 6
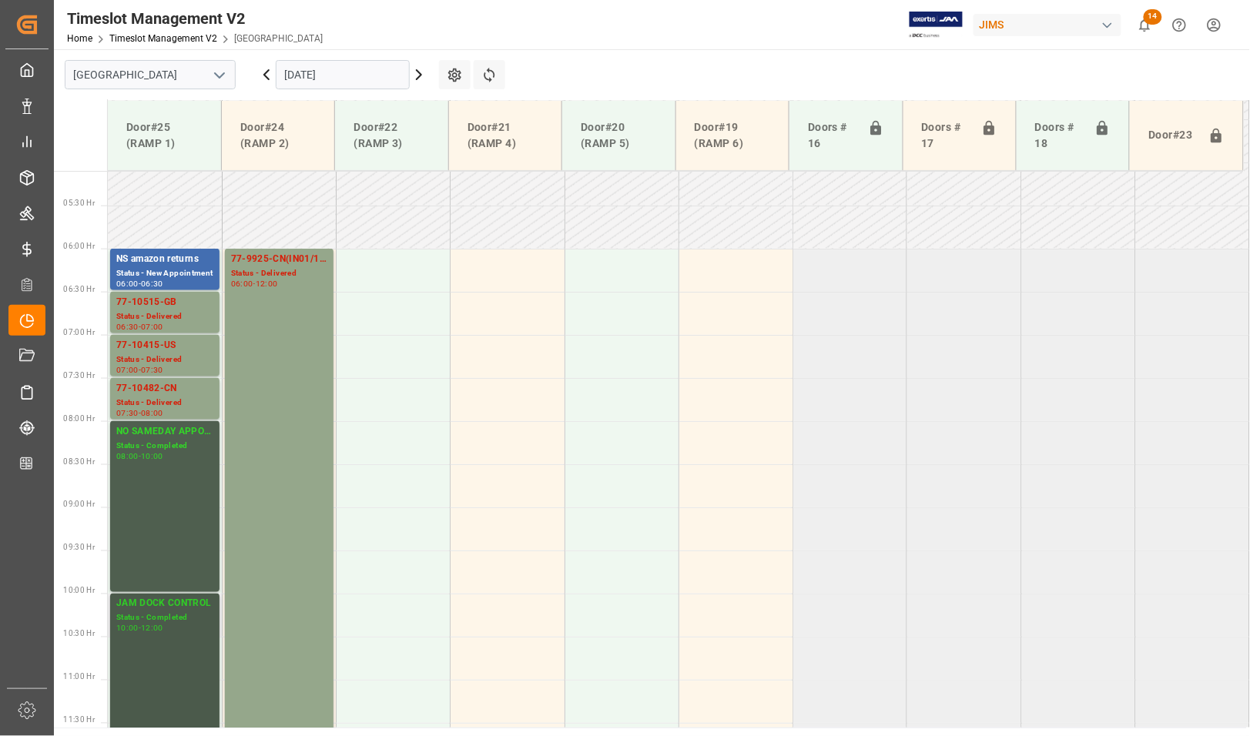
scroll to position [397, 0]
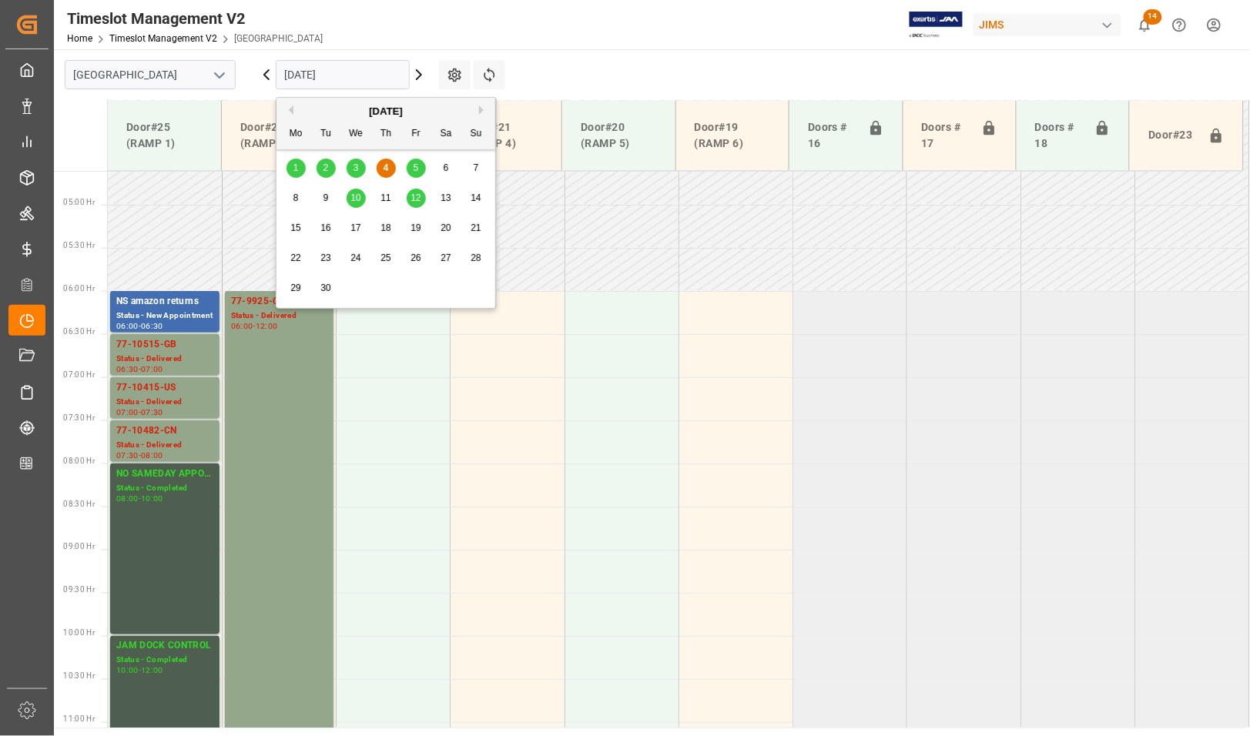
click at [307, 72] on input "[DATE]" at bounding box center [343, 74] width 134 height 29
click at [353, 166] on span "3" at bounding box center [355, 167] width 5 height 11
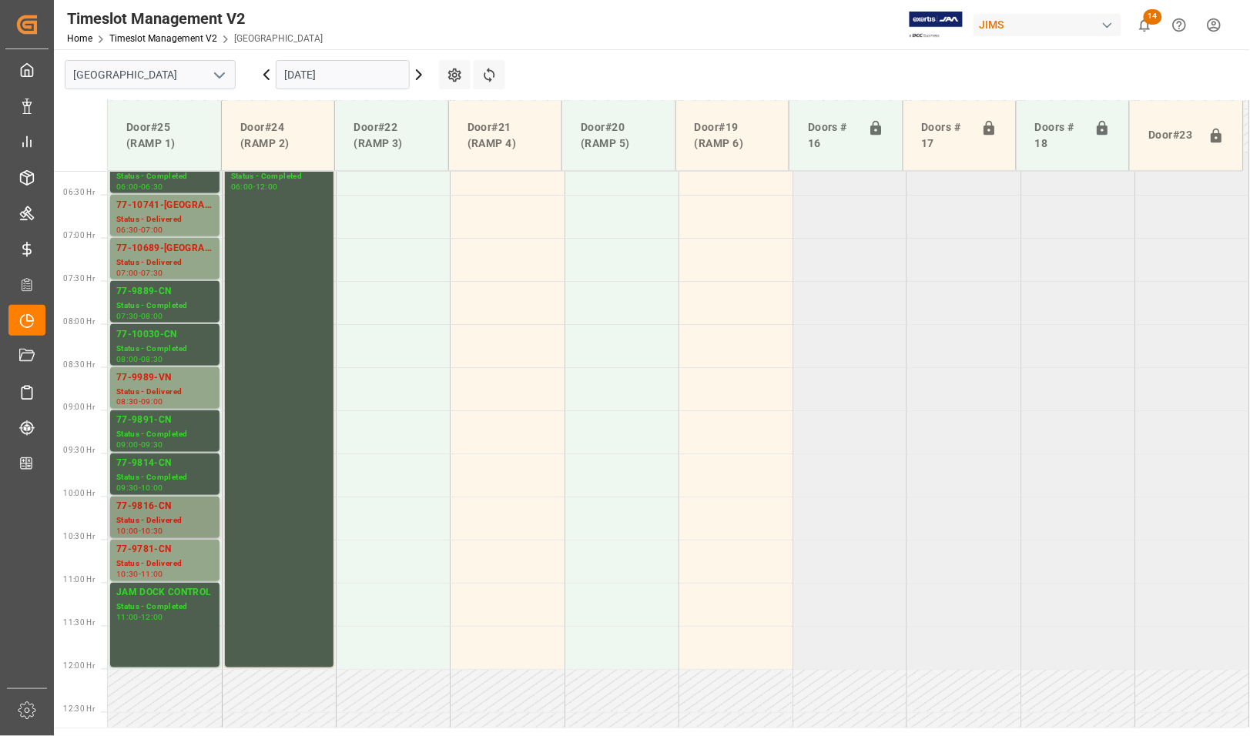
scroll to position [494, 0]
